Goal: Transaction & Acquisition: Purchase product/service

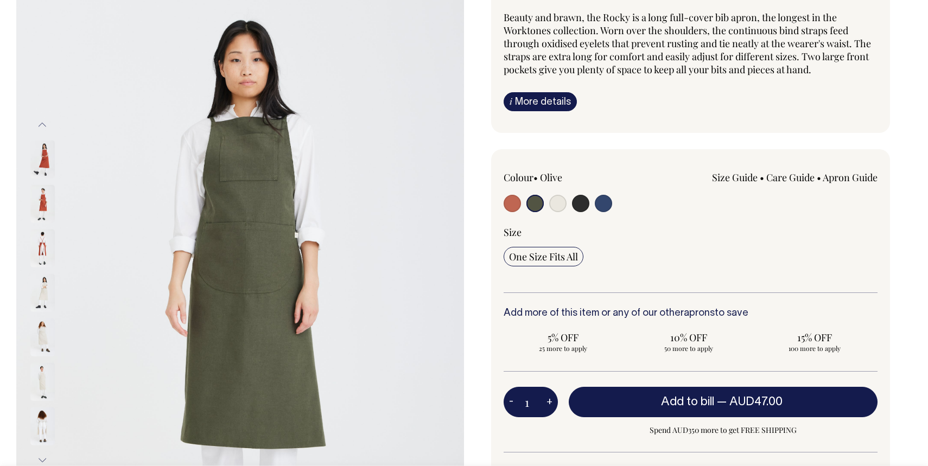
scroll to position [116, 0]
click at [560, 198] on input "radio" at bounding box center [557, 202] width 17 height 17
radio input "true"
select select "Natural"
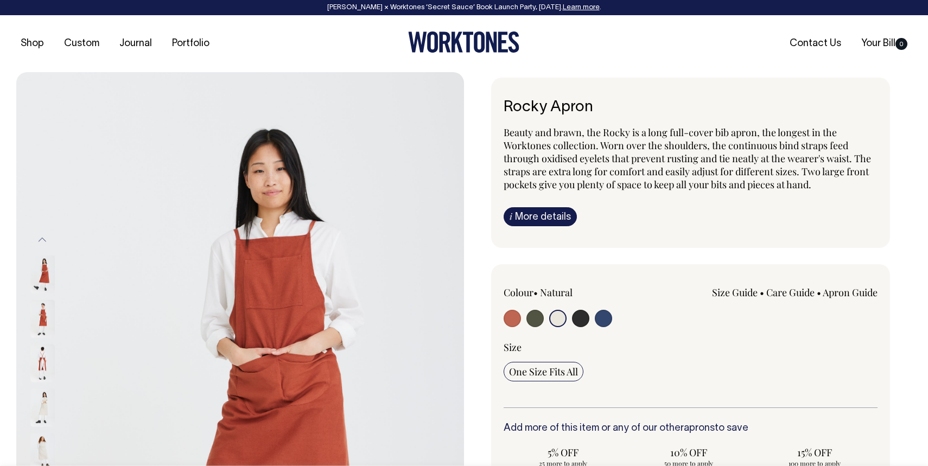
click at [558, 316] on input "radio" at bounding box center [557, 318] width 17 height 17
click at [558, 321] on input "radio" at bounding box center [557, 318] width 17 height 17
click at [532, 319] on input "radio" at bounding box center [535, 318] width 17 height 17
radio input "true"
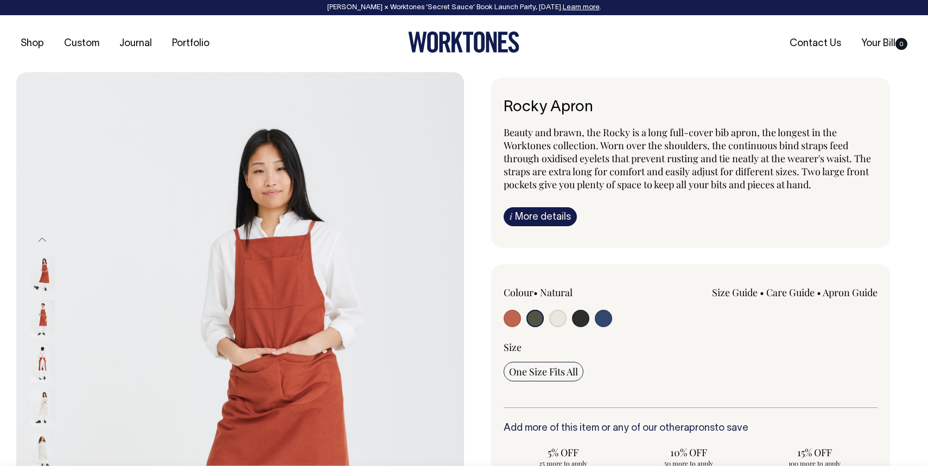
select select "Olive"
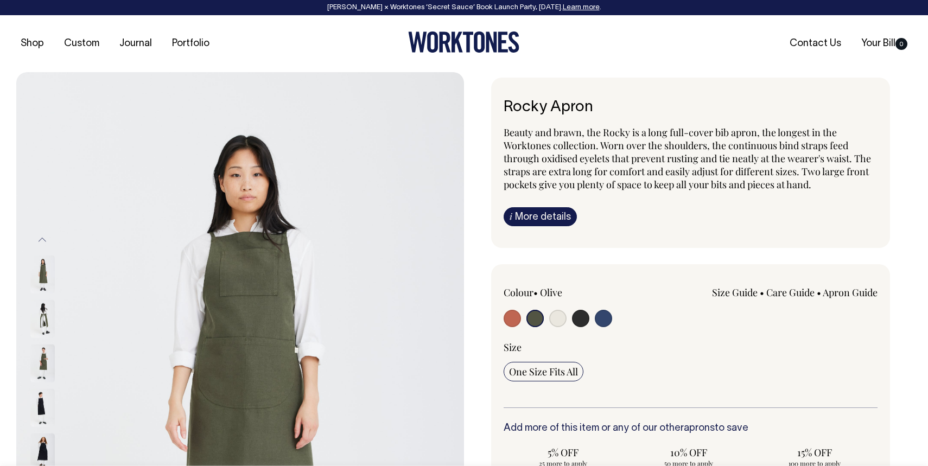
click at [561, 316] on input "radio" at bounding box center [557, 318] width 17 height 17
radio input "true"
select select "Natural"
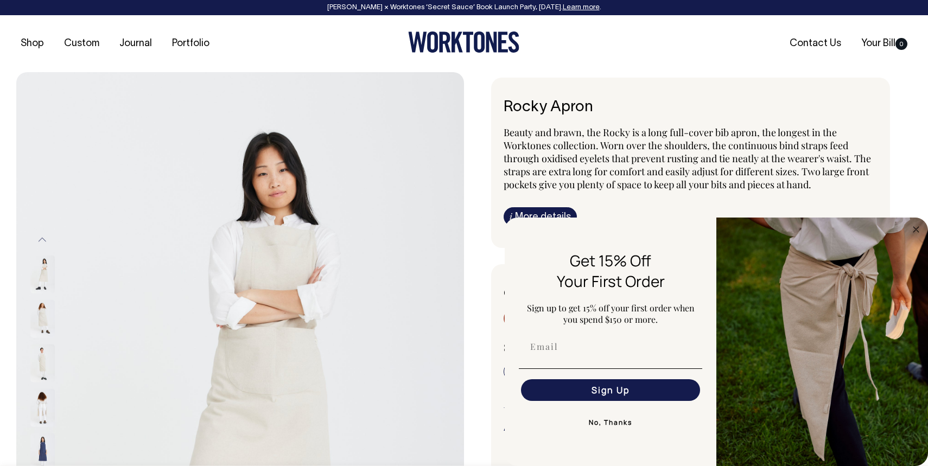
click at [578, 40] on div at bounding box center [464, 43] width 299 height 24
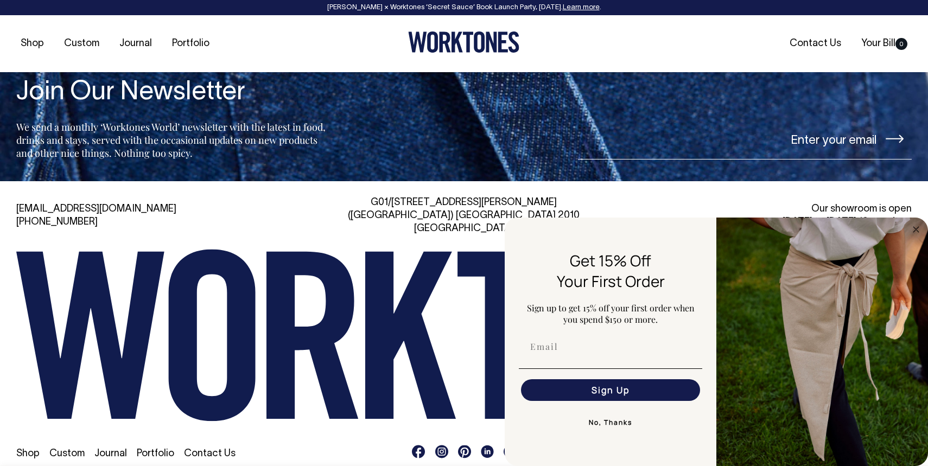
scroll to position [1746, 0]
